Goal: Information Seeking & Learning: Learn about a topic

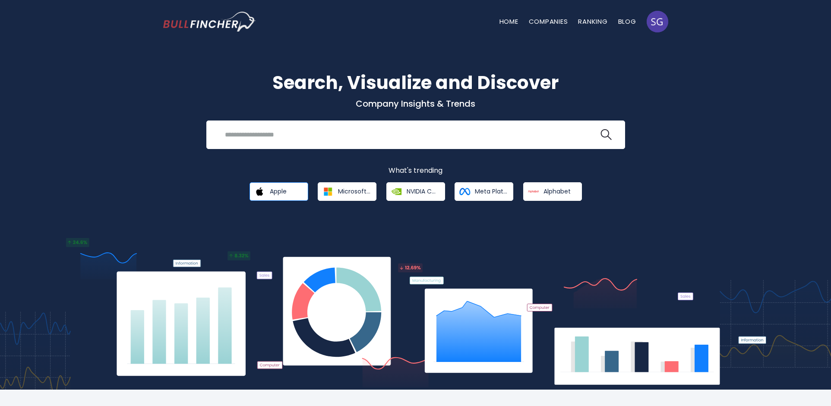
click at [262, 192] on img at bounding box center [259, 191] width 15 height 15
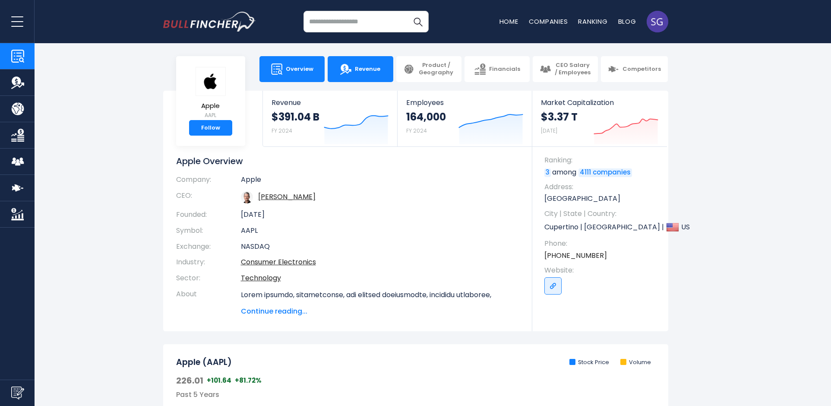
click at [358, 68] on span "Revenue" at bounding box center [367, 69] width 25 height 7
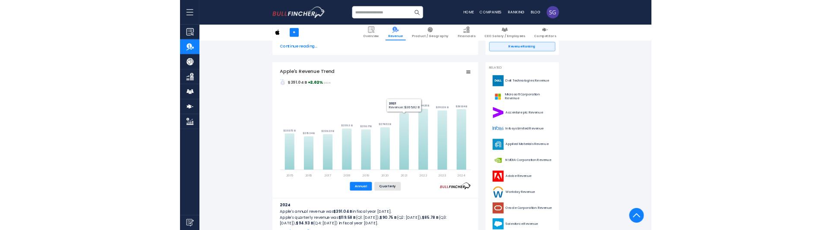
scroll to position [130, 0]
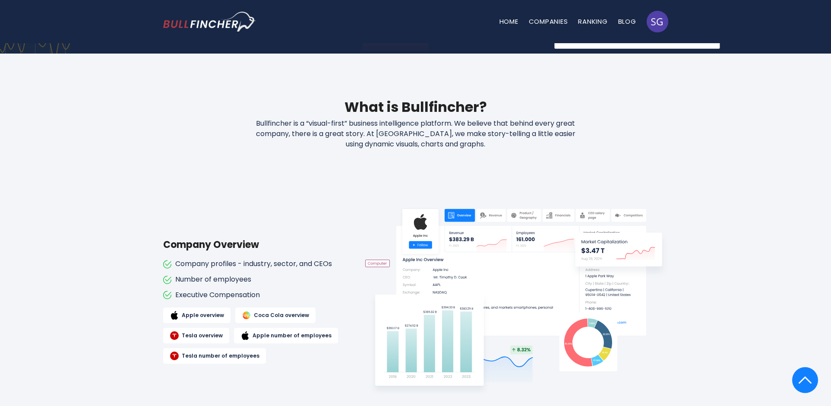
scroll to position [389, 0]
